Goal: Check status: Check status

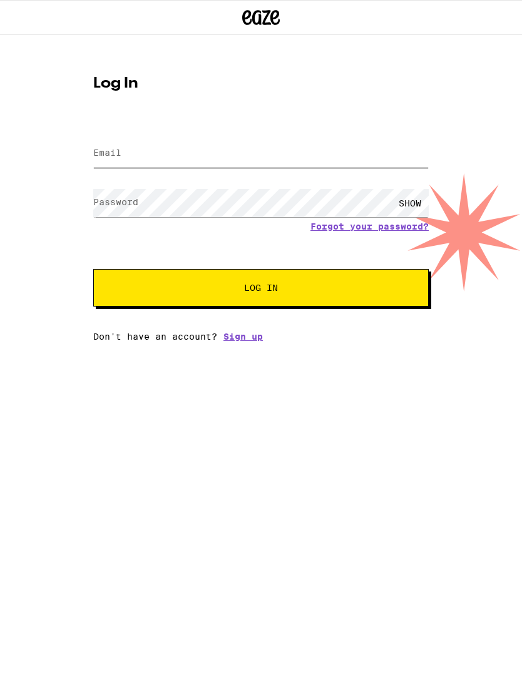
type input "[EMAIL_ADDRESS][DOMAIN_NAME]"
click at [261, 290] on button "Log In" at bounding box center [260, 288] width 335 height 38
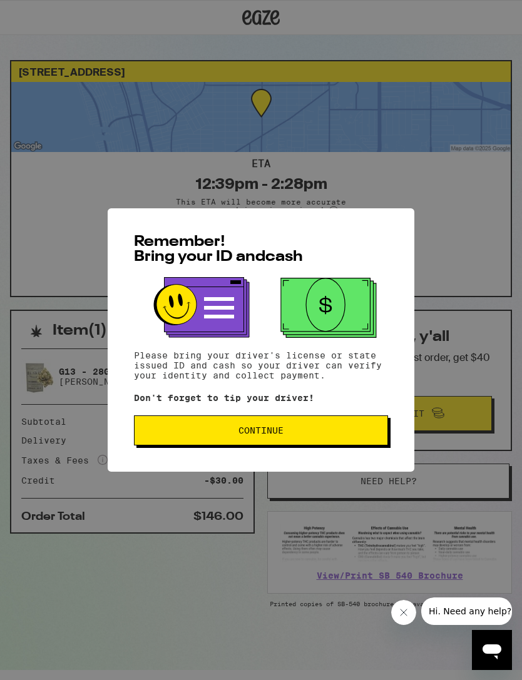
click at [183, 435] on span "Continue" at bounding box center [261, 430] width 233 height 9
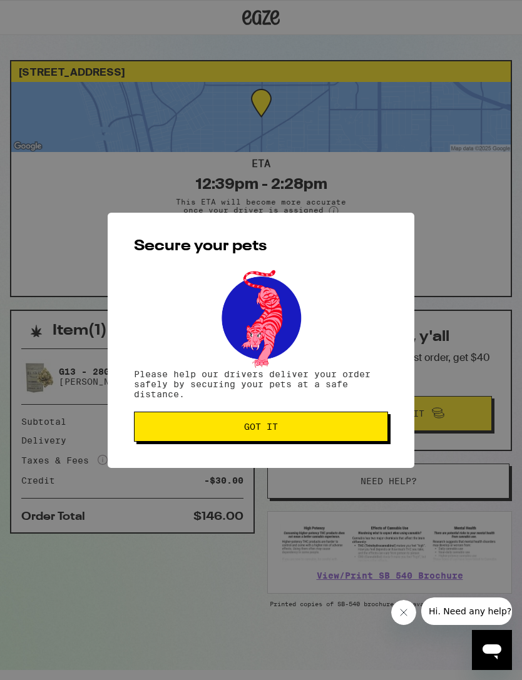
click at [167, 435] on button "Got it" at bounding box center [261, 427] width 254 height 30
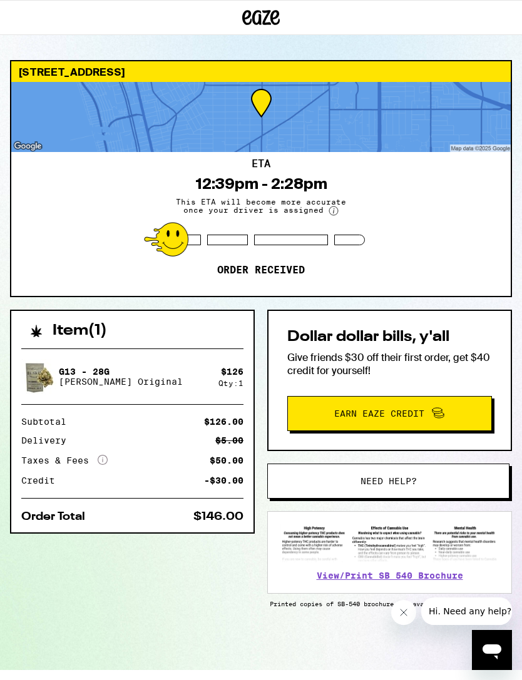
click at [37, 372] on img at bounding box center [38, 376] width 35 height 35
click at [68, 372] on p "G13 - 28g" at bounding box center [121, 372] width 124 height 10
click at [68, 389] on div "G13 - 28g [PERSON_NAME] Original" at bounding box center [119, 376] width 197 height 35
click at [320, 412] on span "Earn Eaze Credit" at bounding box center [390, 413] width 186 height 16
